Goal: Information Seeking & Learning: Learn about a topic

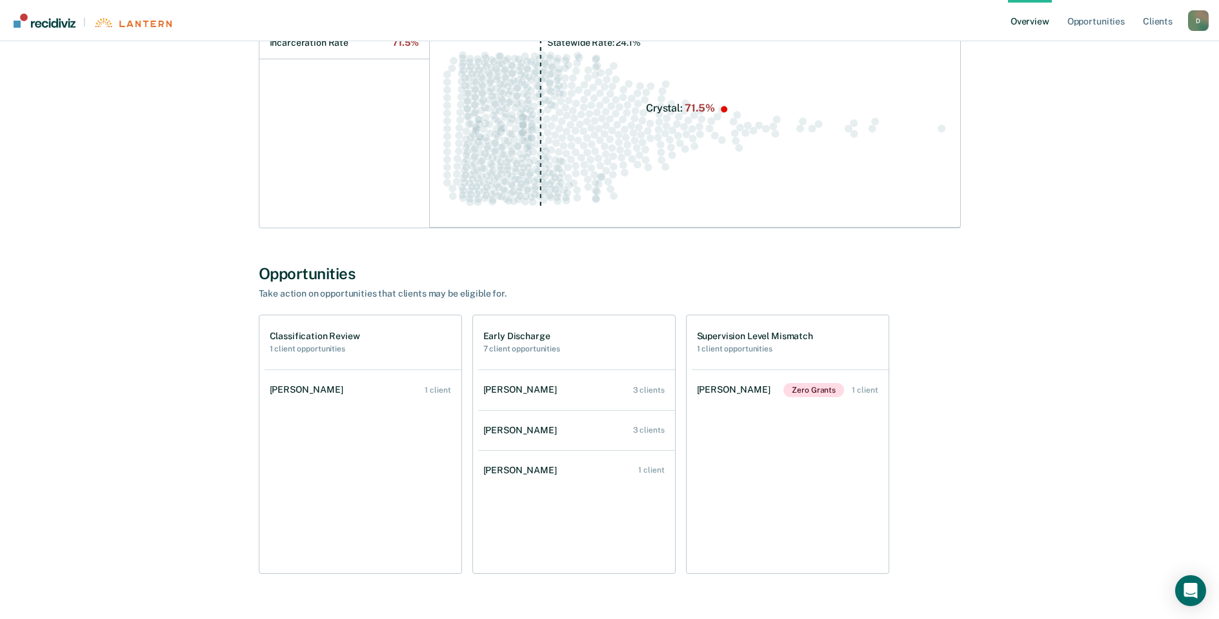
scroll to position [256, 0]
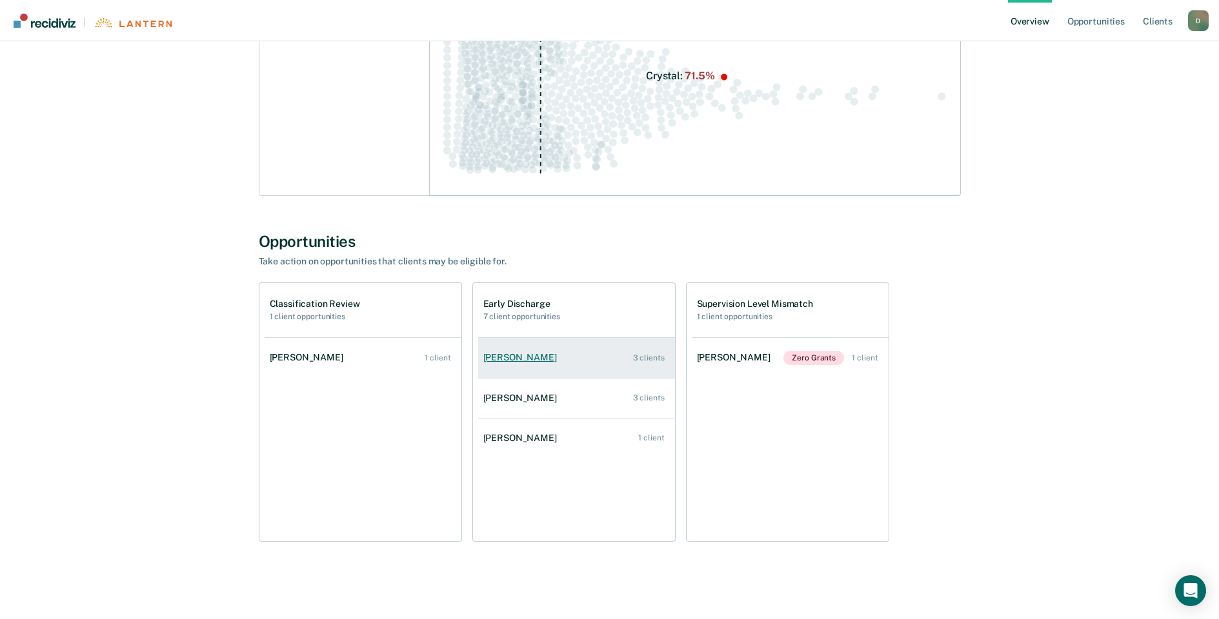
click at [554, 355] on div "[PERSON_NAME]" at bounding box center [522, 357] width 79 height 11
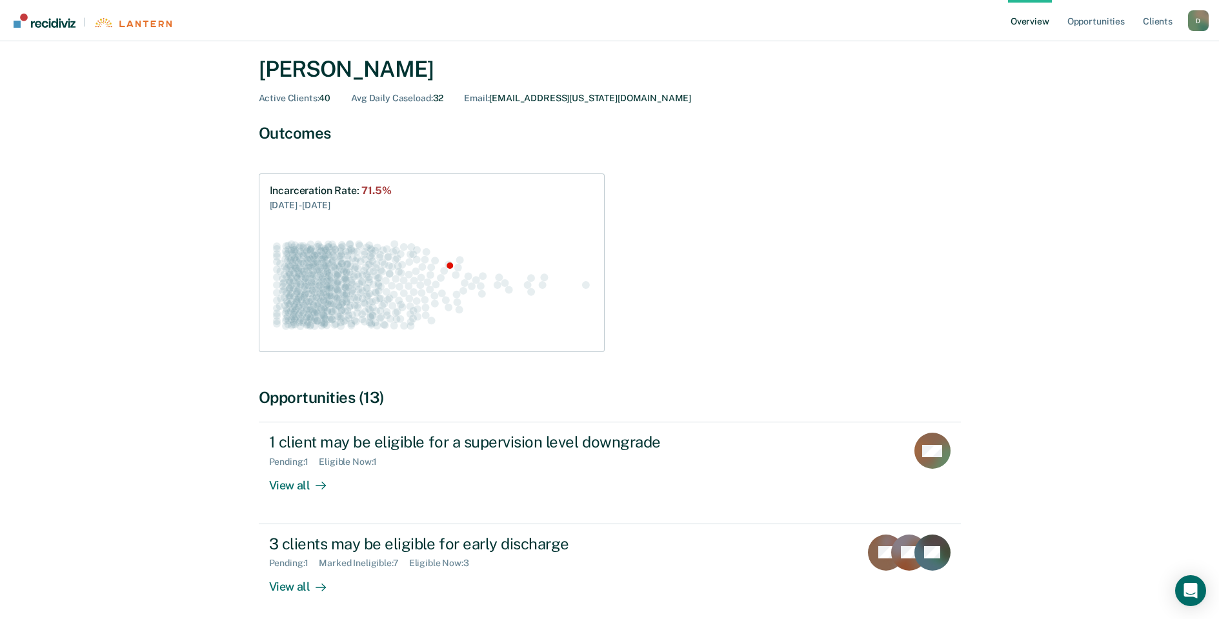
scroll to position [65, 0]
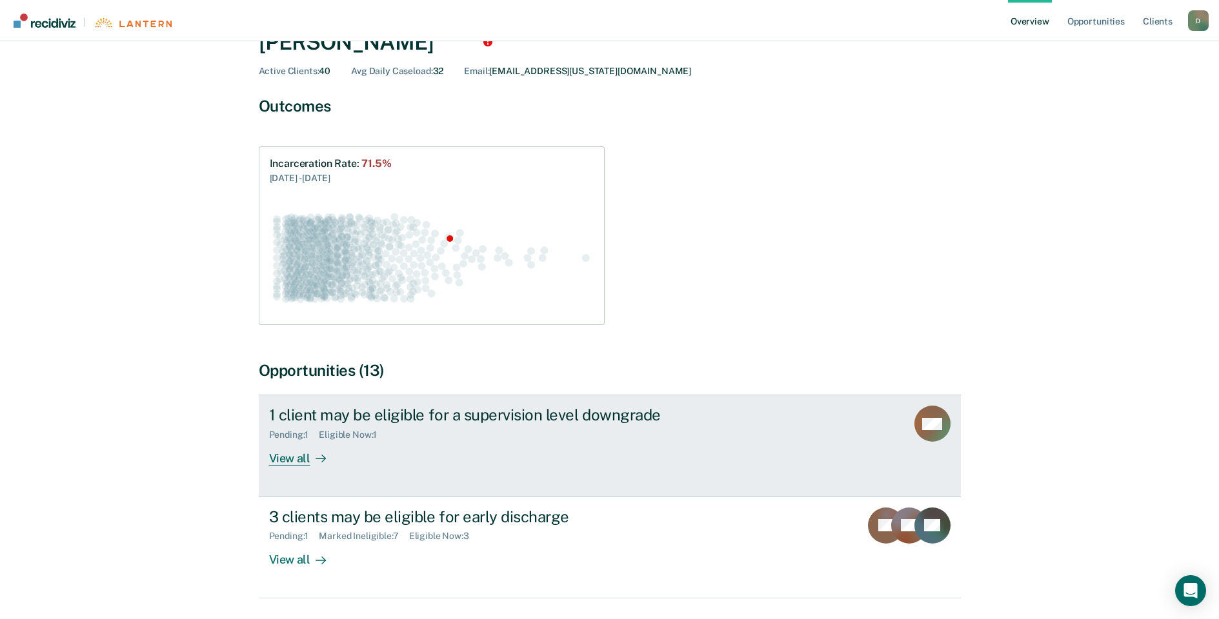
click at [292, 451] on div "View all" at bounding box center [305, 453] width 72 height 25
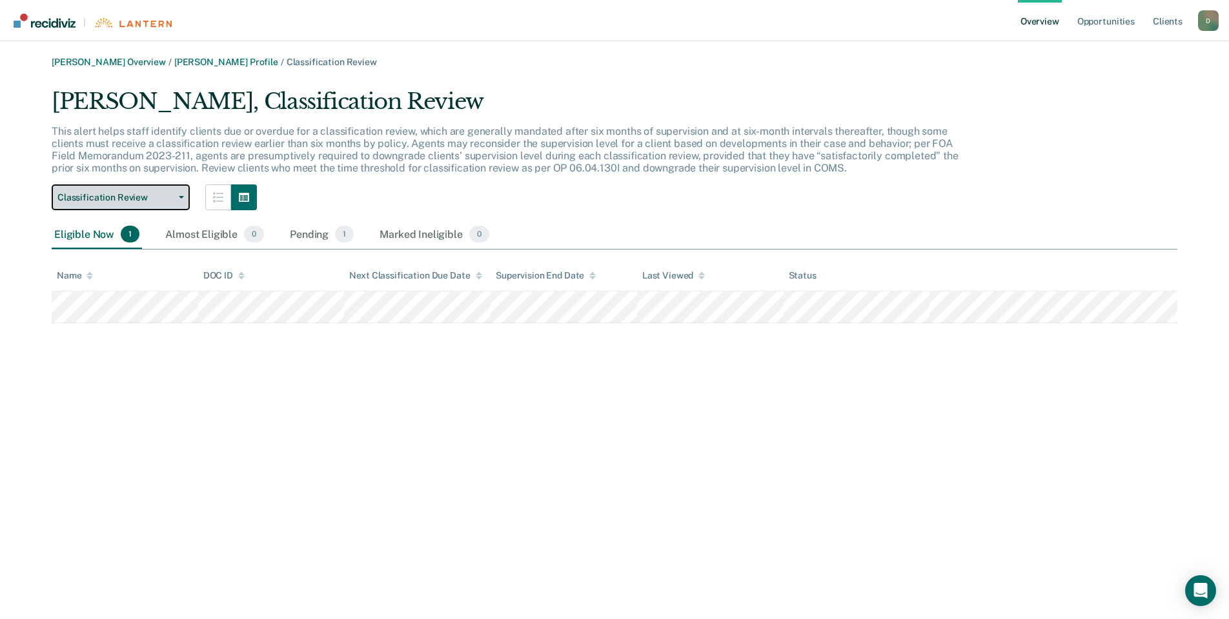
click at [174, 202] on button "Classification Review" at bounding box center [121, 198] width 138 height 26
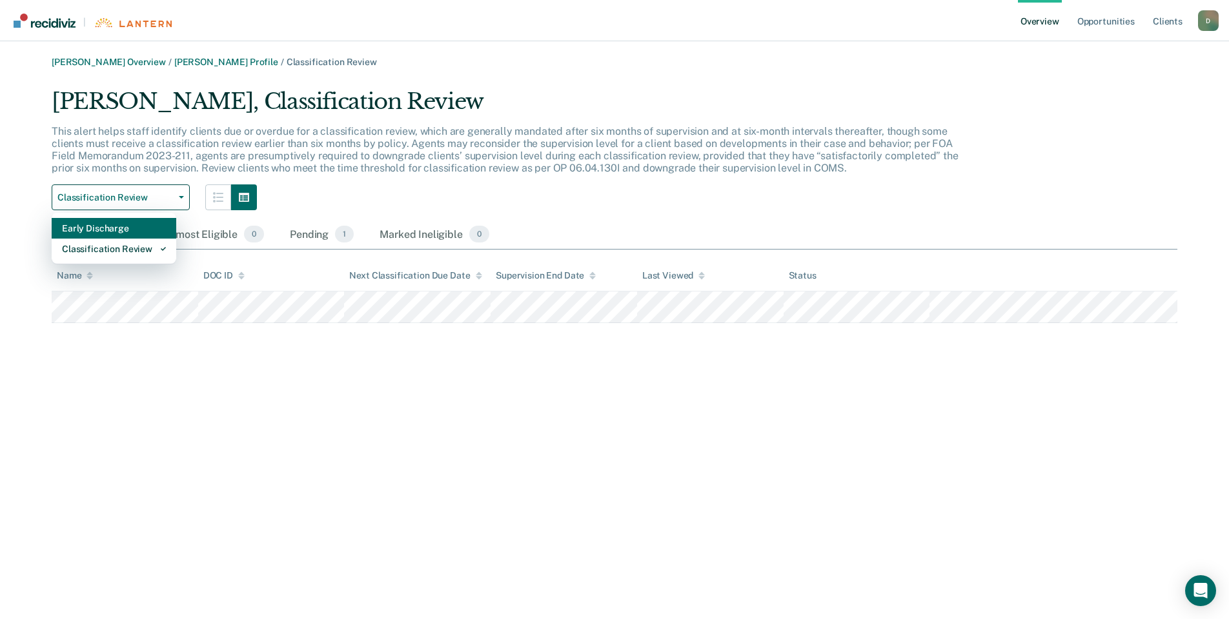
click at [150, 226] on div "Early Discharge" at bounding box center [114, 228] width 104 height 21
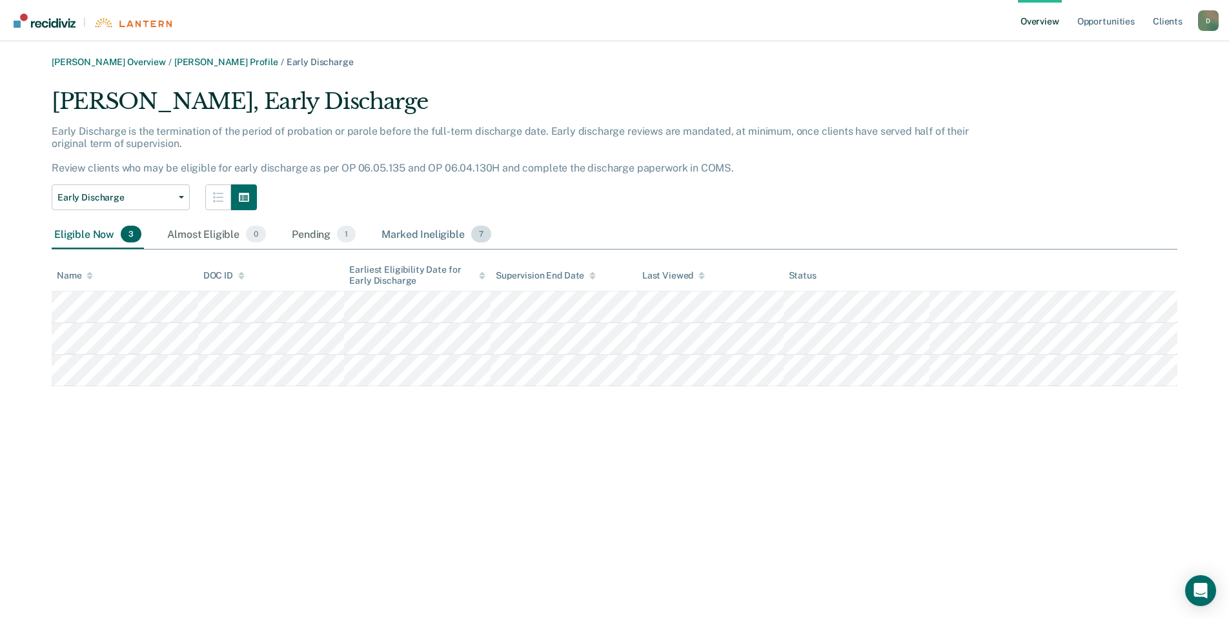
click at [443, 240] on div "Marked Ineligible 7" at bounding box center [436, 235] width 115 height 28
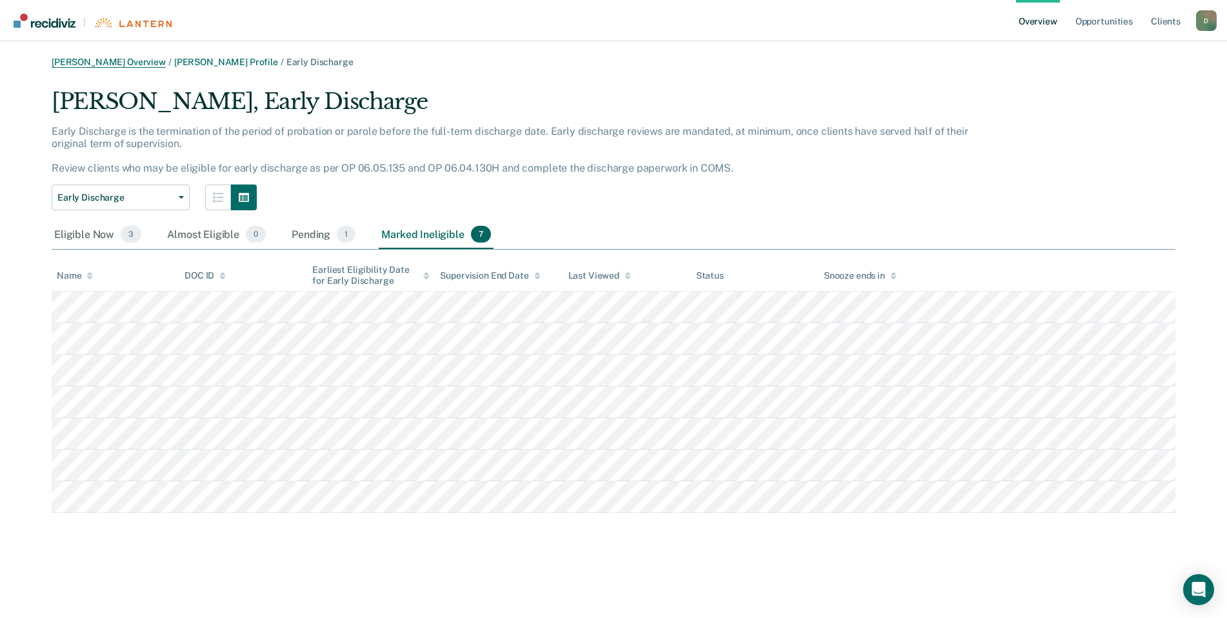
click at [106, 61] on link "[PERSON_NAME] Overview" at bounding box center [109, 62] width 114 height 11
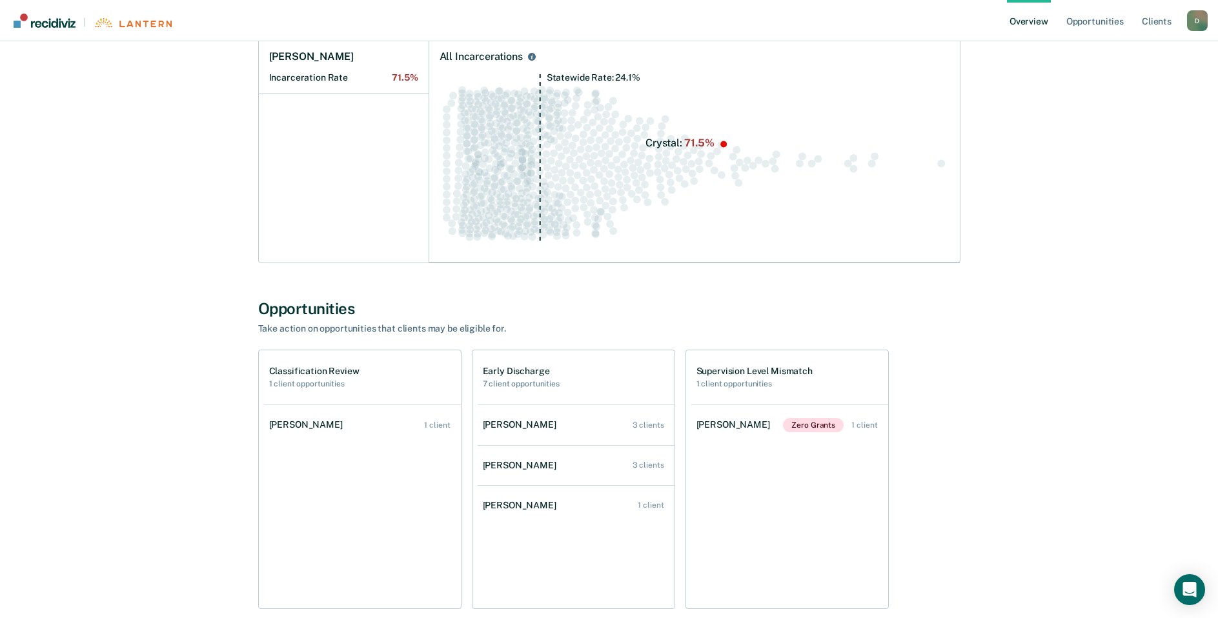
scroll to position [194, 0]
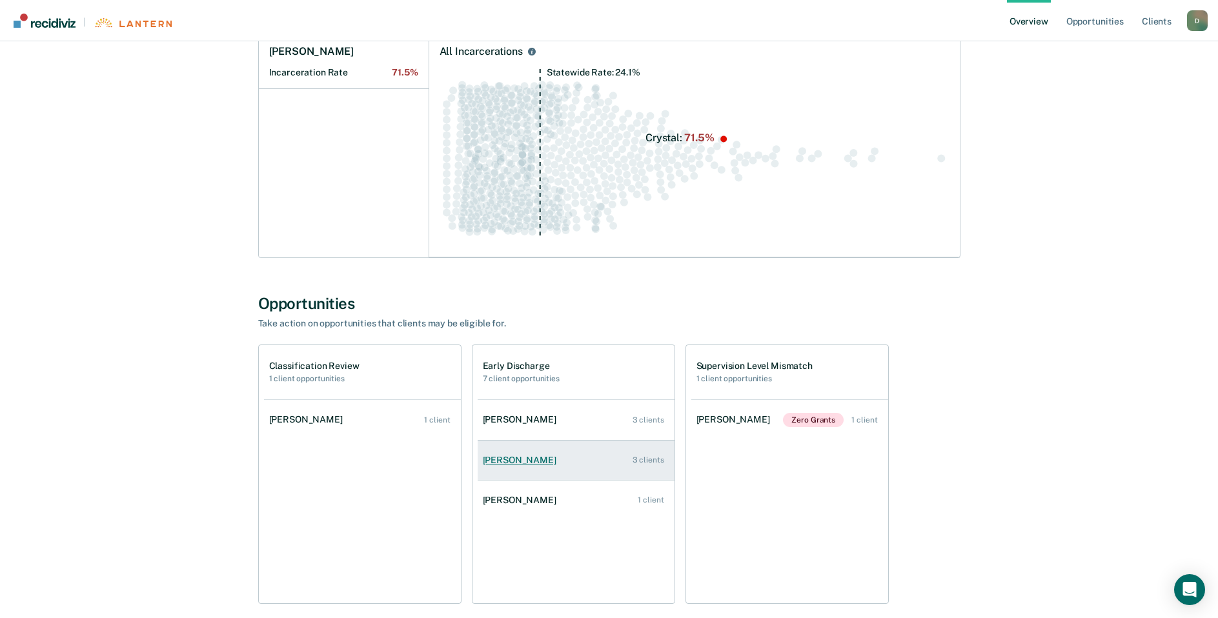
click at [508, 452] on link "[PERSON_NAME] 3 clients" at bounding box center [575, 460] width 197 height 37
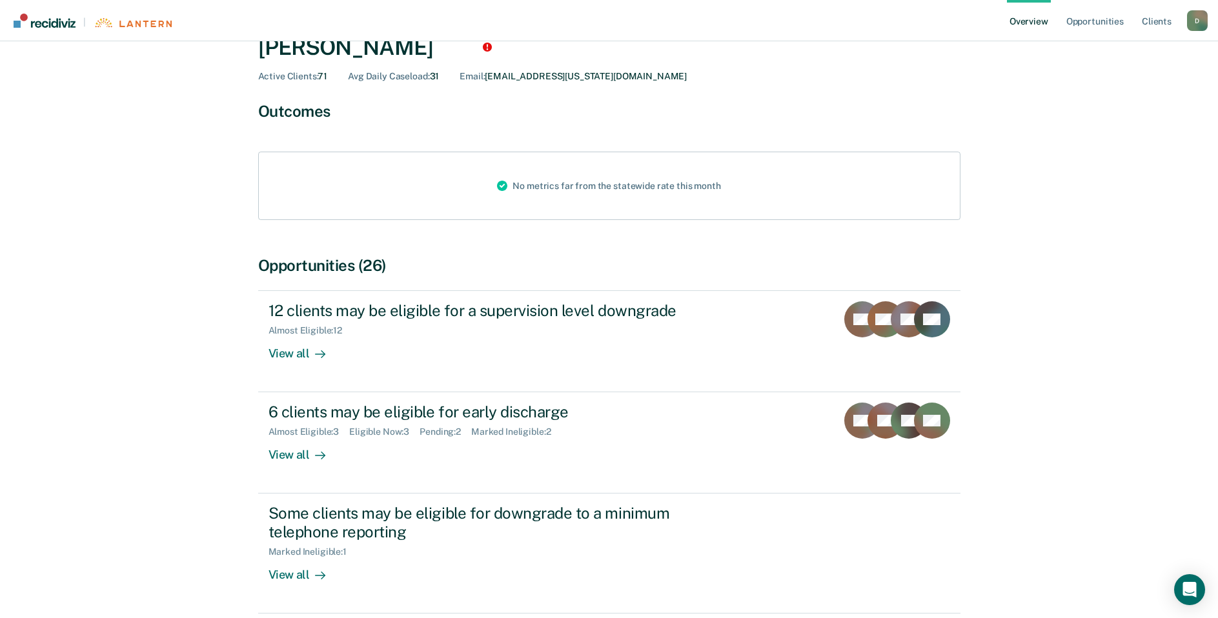
scroll to position [129, 0]
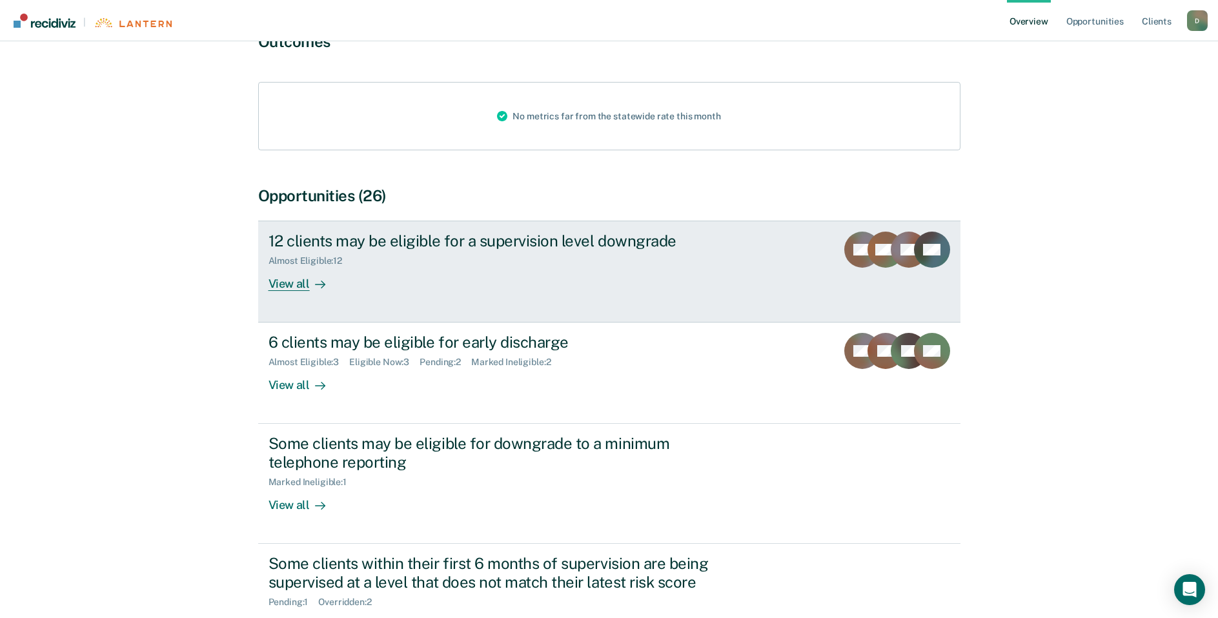
click at [306, 281] on div "View all" at bounding box center [304, 278] width 72 height 25
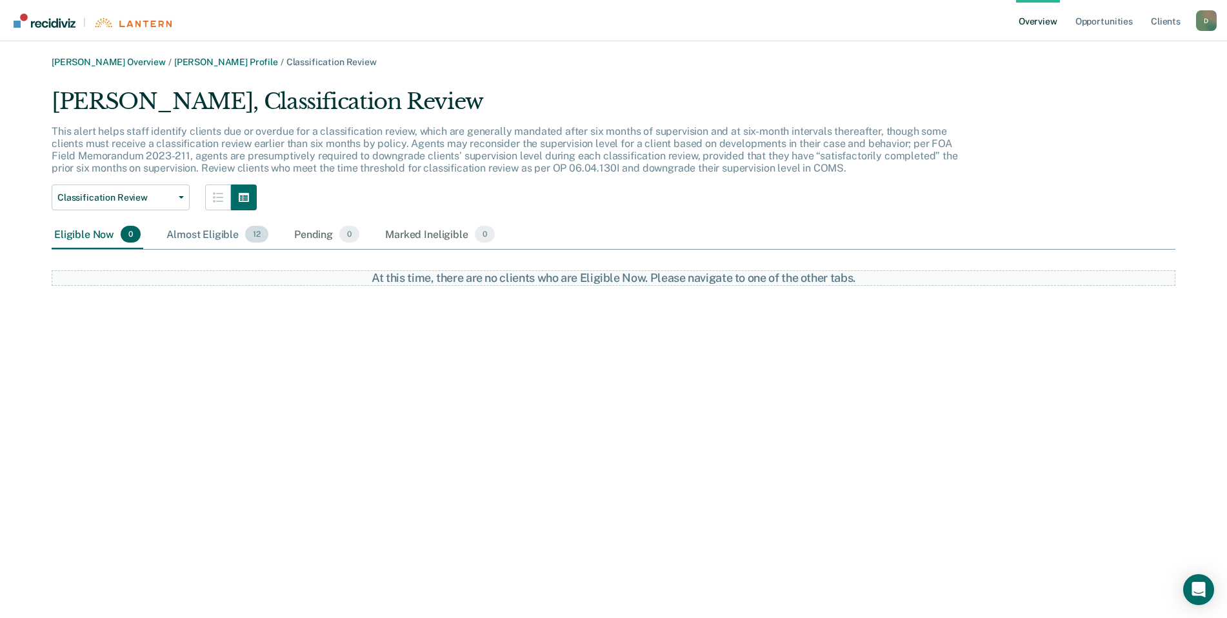
click at [187, 234] on div "Almost Eligible 12" at bounding box center [217, 235] width 107 height 28
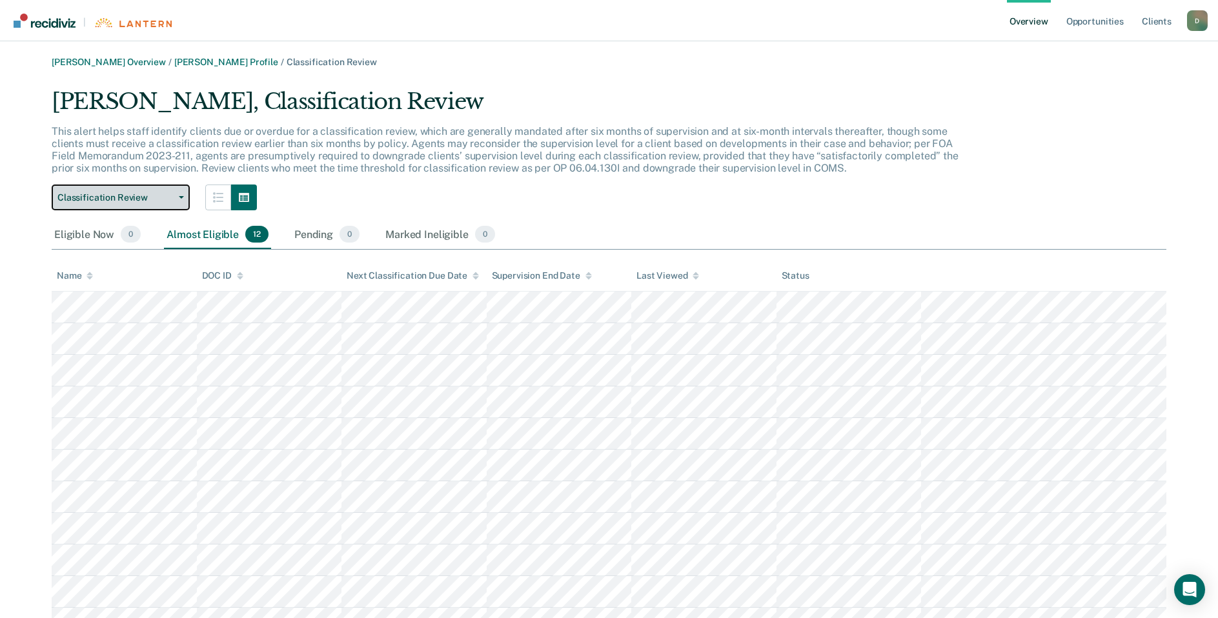
click at [182, 196] on button "Classification Review" at bounding box center [121, 198] width 138 height 26
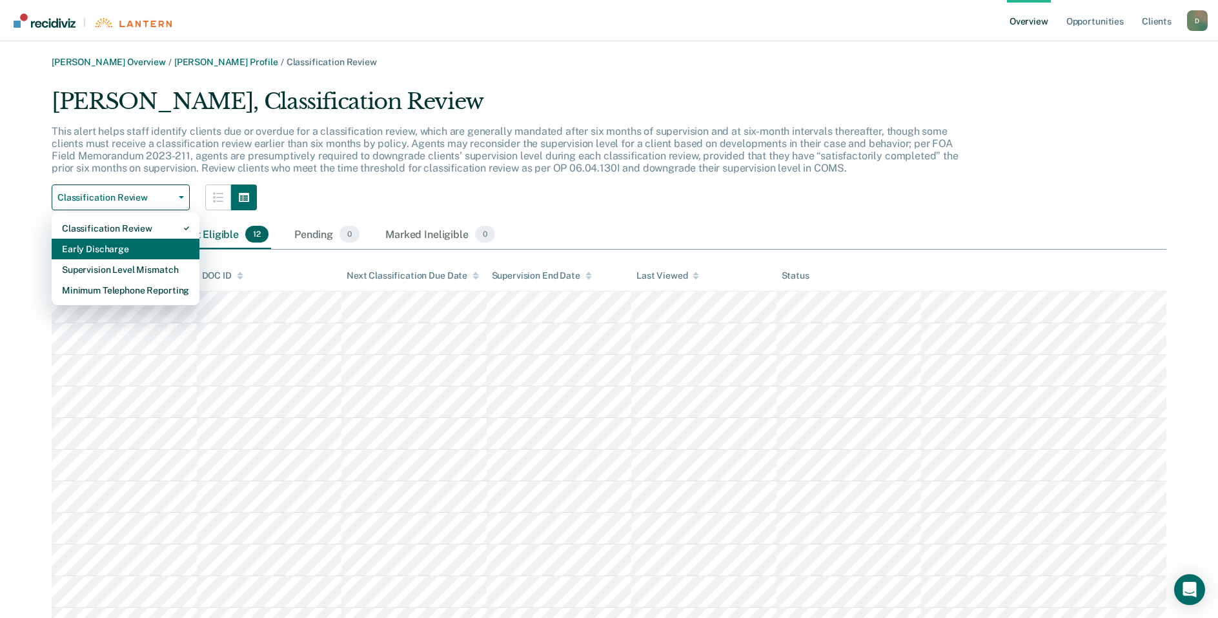
click at [166, 246] on div "Early Discharge" at bounding box center [125, 249] width 127 height 21
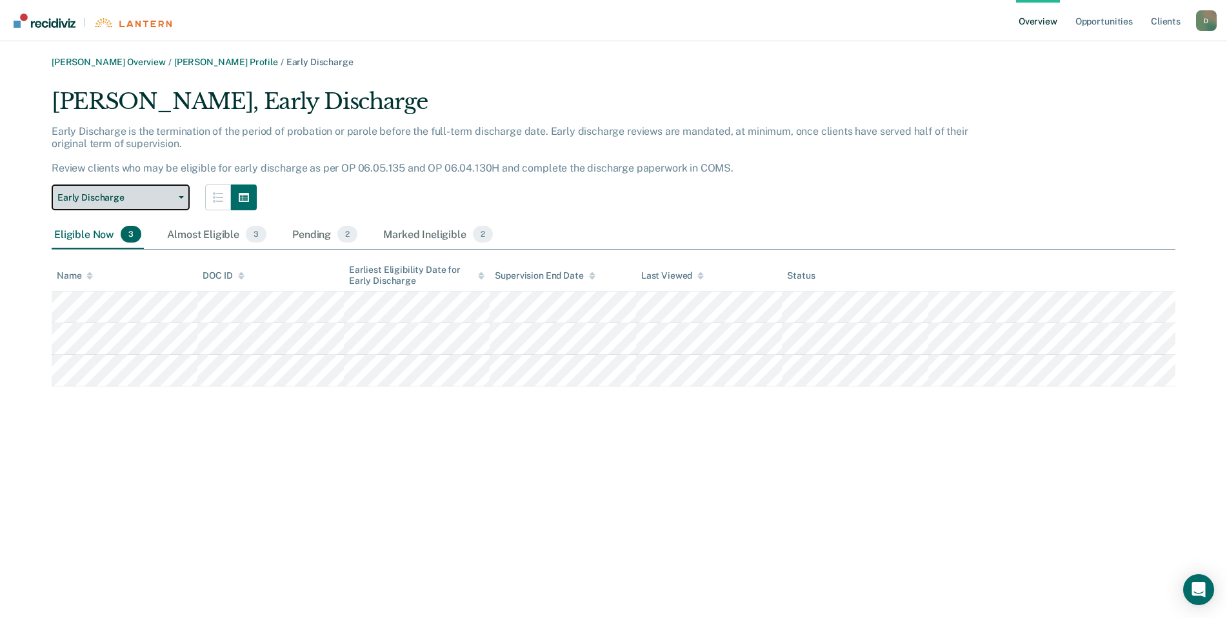
click at [180, 200] on button "Early Discharge" at bounding box center [121, 198] width 138 height 26
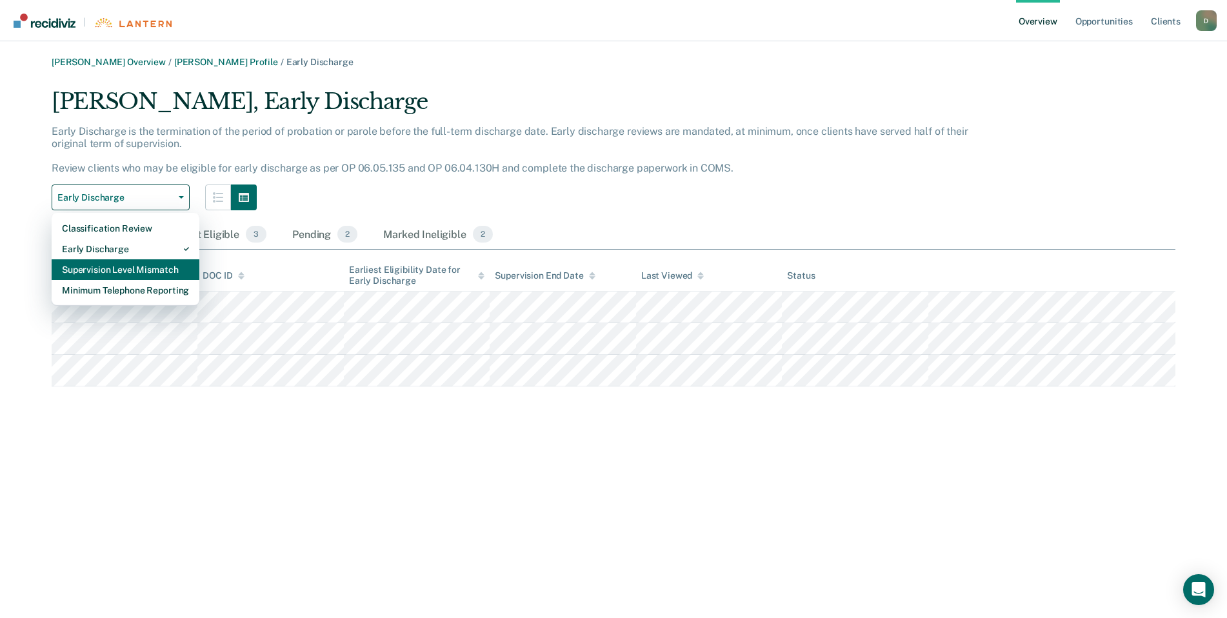
click at [168, 268] on div "Supervision Level Mismatch" at bounding box center [125, 269] width 127 height 21
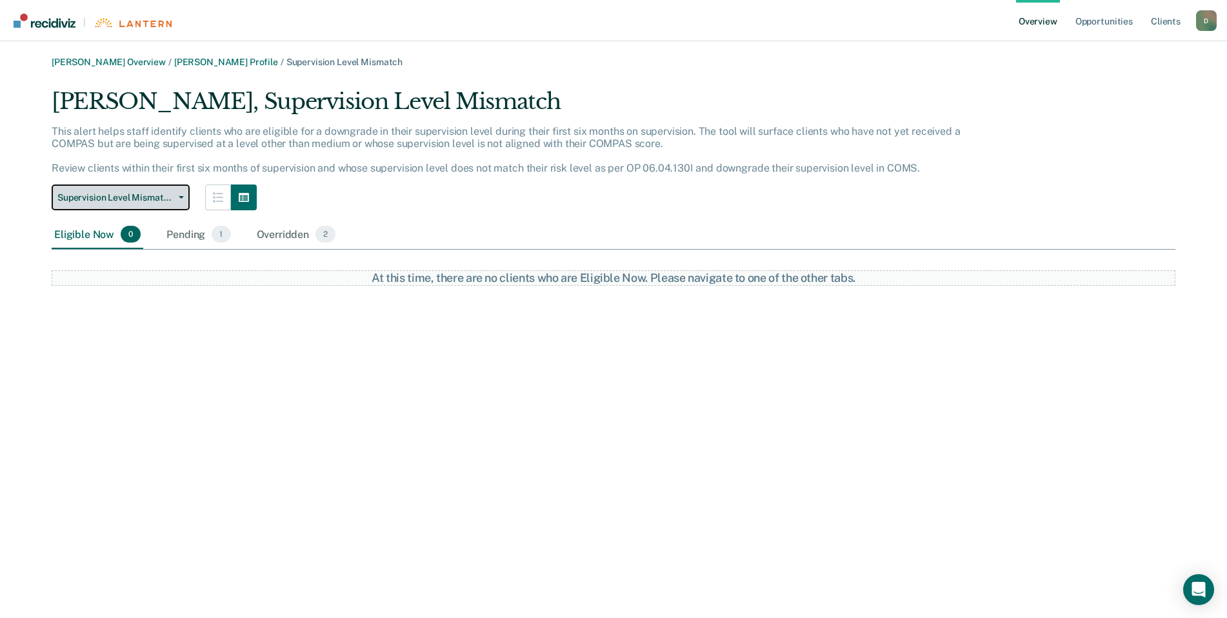
click at [181, 200] on button "Supervision Level Mismatch" at bounding box center [121, 198] width 138 height 26
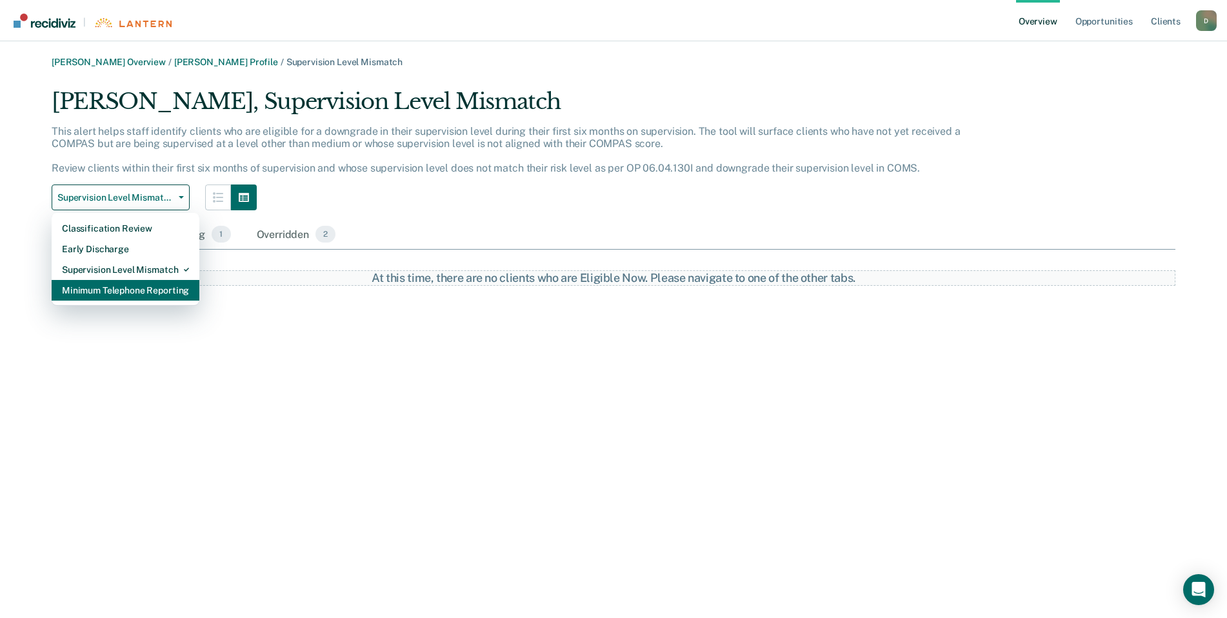
click at [136, 288] on div "Minimum Telephone Reporting" at bounding box center [125, 290] width 127 height 21
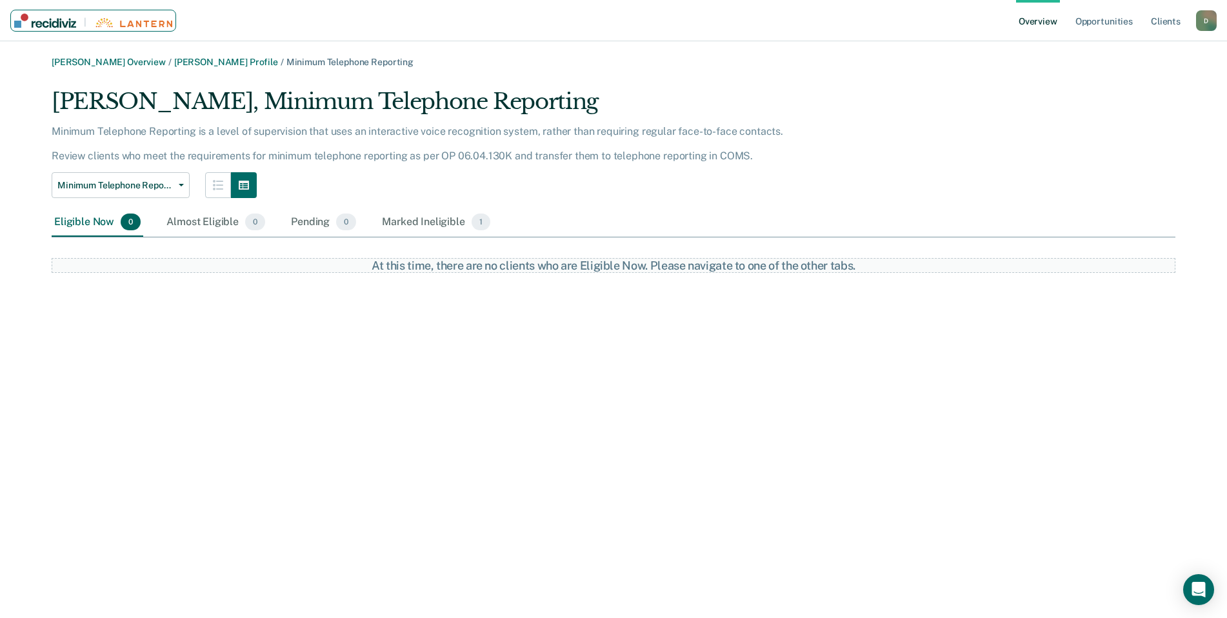
click at [39, 28] on link "|" at bounding box center [93, 21] width 166 height 22
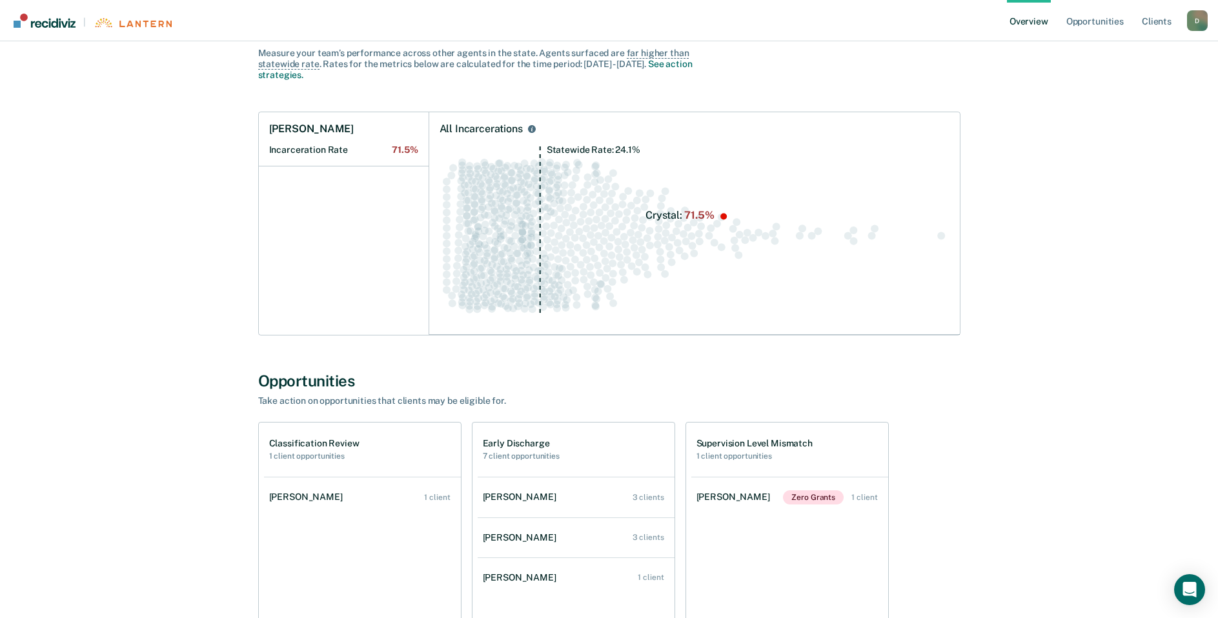
scroll to position [129, 0]
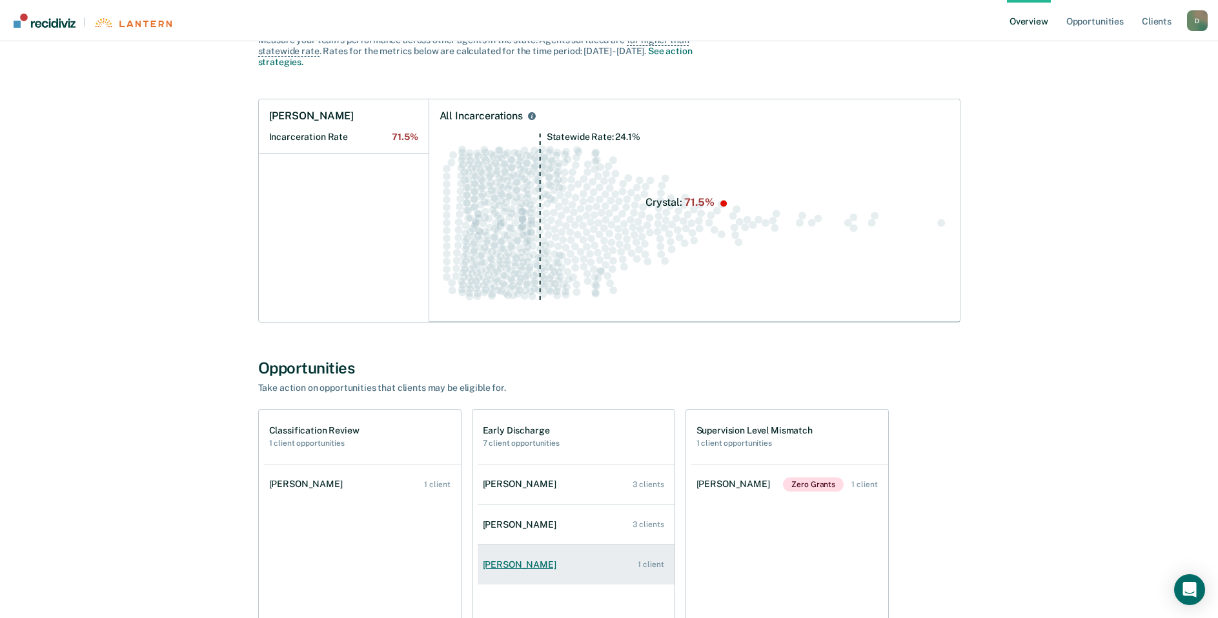
click at [538, 563] on div "[PERSON_NAME]" at bounding box center [522, 564] width 79 height 11
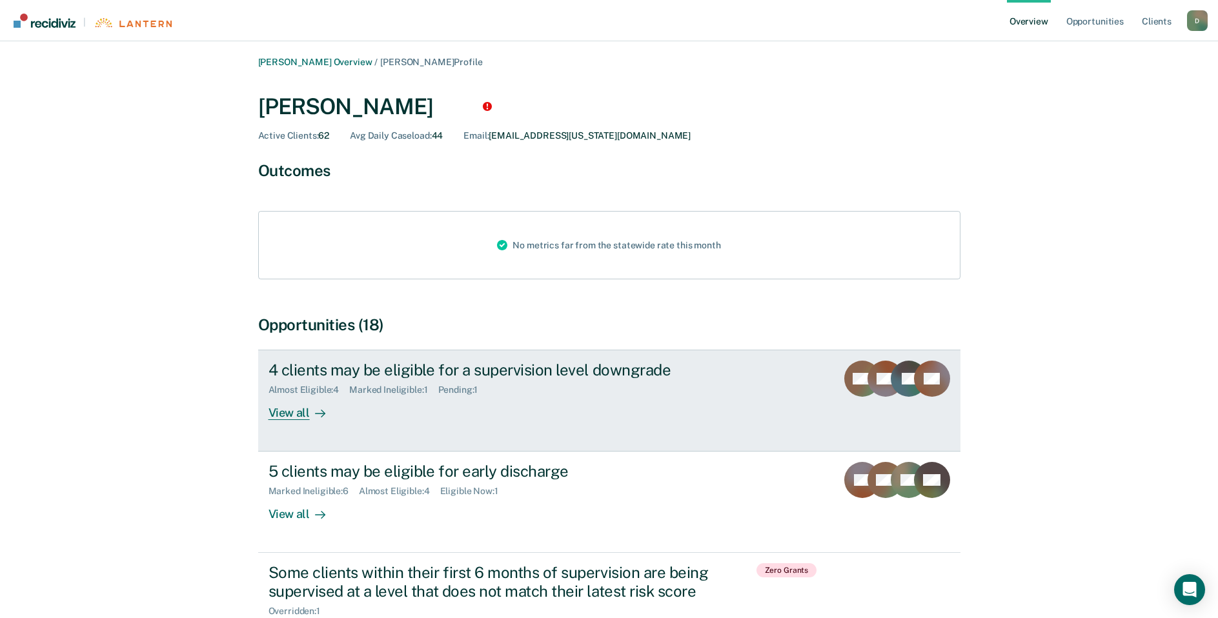
click at [327, 412] on div "View all" at bounding box center [304, 408] width 72 height 25
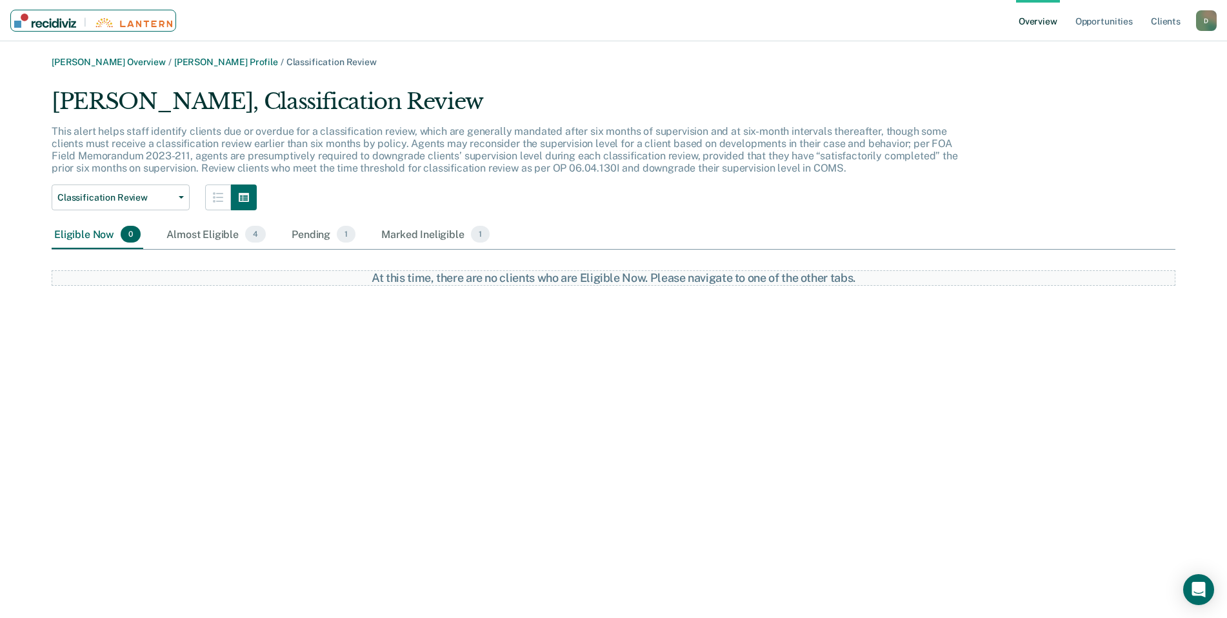
click at [44, 29] on link "|" at bounding box center [93, 21] width 166 height 22
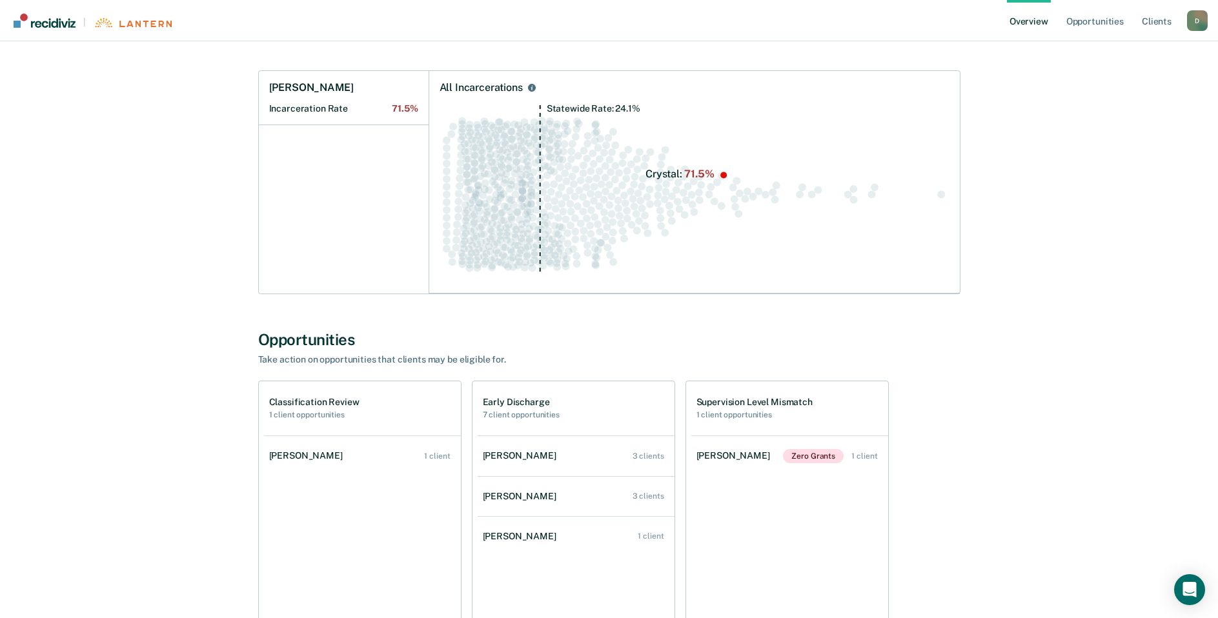
scroll to position [194, 0]
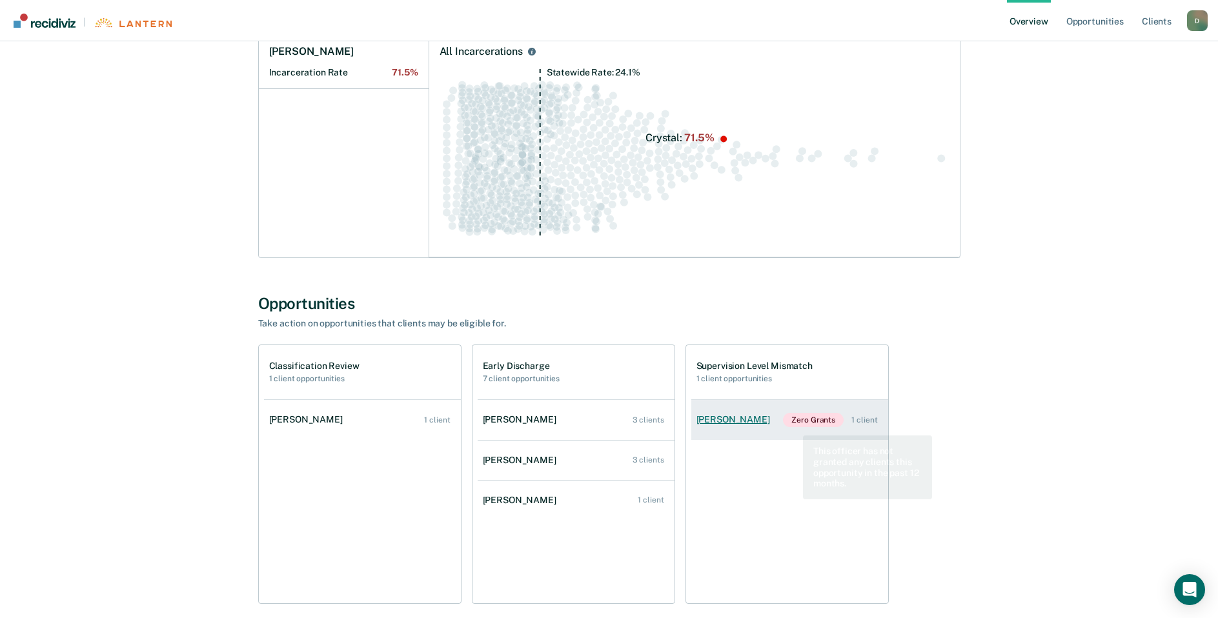
click at [733, 424] on div "[PERSON_NAME]" at bounding box center [735, 419] width 79 height 11
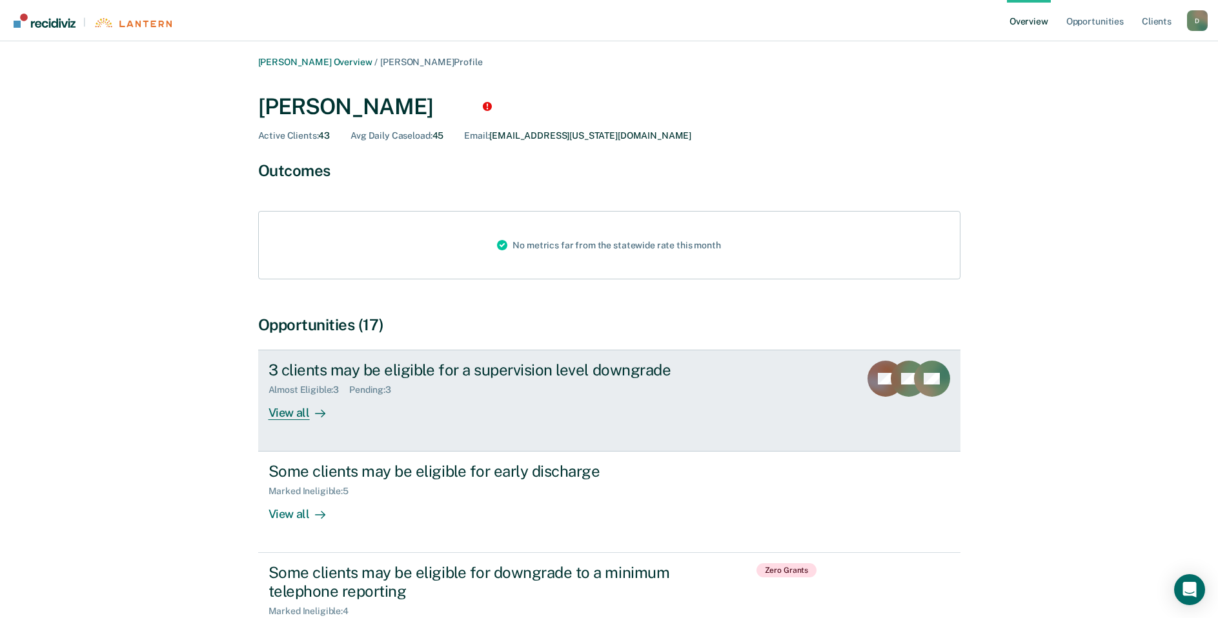
click at [286, 398] on div "View all" at bounding box center [304, 408] width 72 height 25
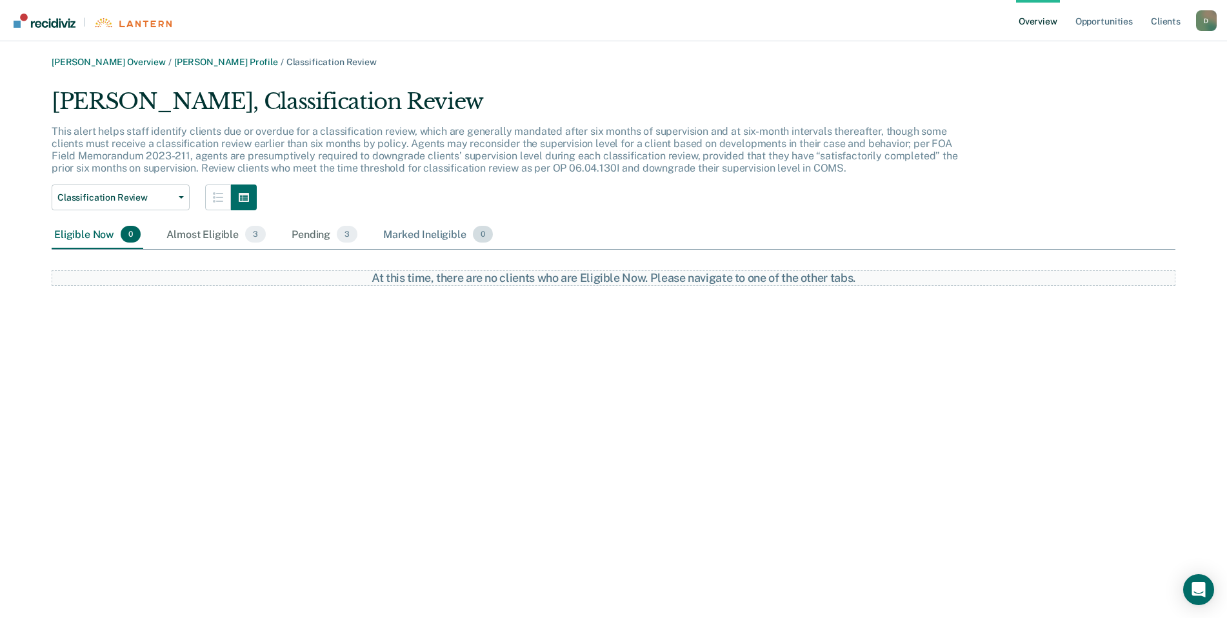
click at [394, 232] on div "Marked Ineligible 0" at bounding box center [438, 235] width 115 height 28
click at [316, 234] on div "Pending 3" at bounding box center [324, 235] width 71 height 28
